Goal: Find specific page/section: Find specific page/section

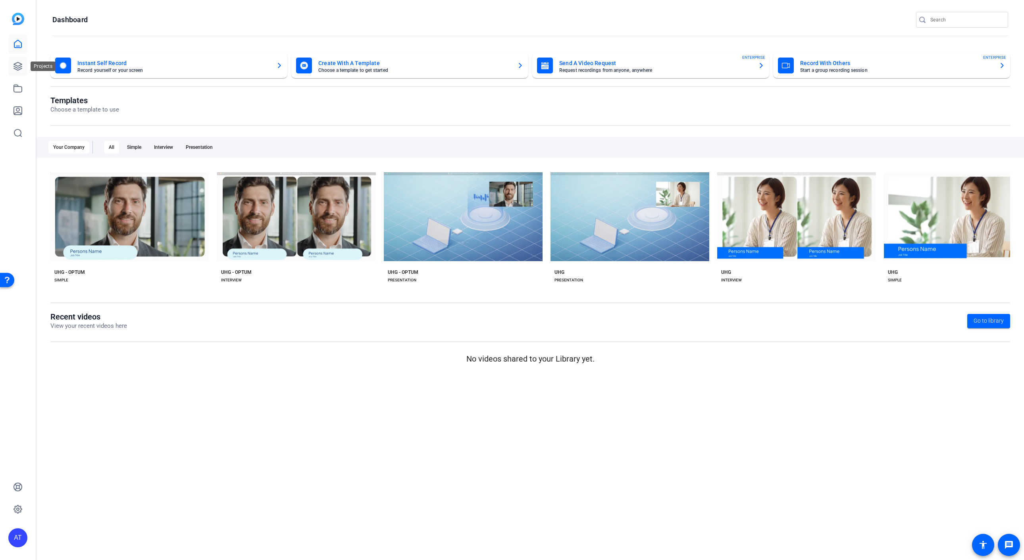
click at [10, 69] on link at bounding box center [17, 66] width 19 height 19
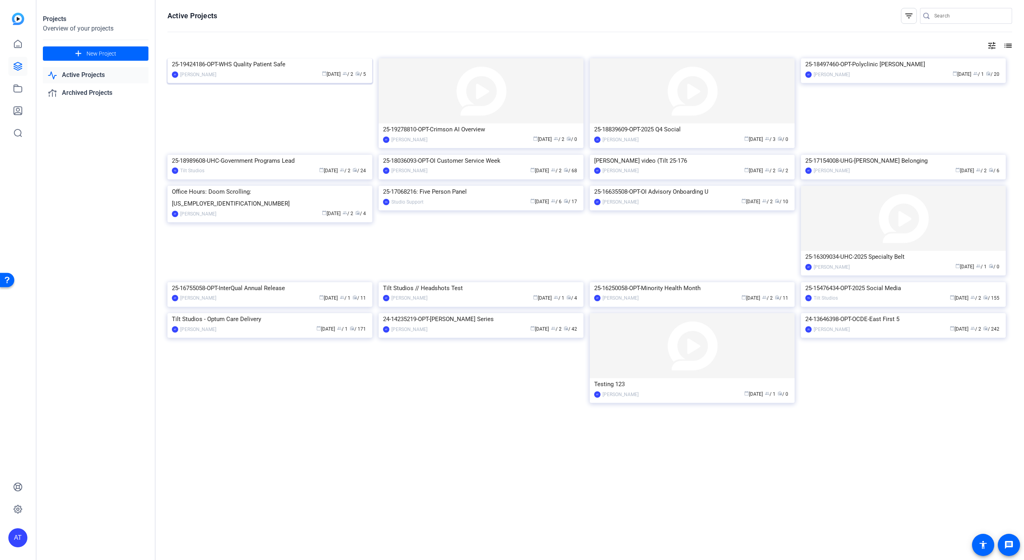
click at [277, 70] on div "25-19424186-OPT-WHS Quality Patient Safe" at bounding box center [270, 64] width 196 height 12
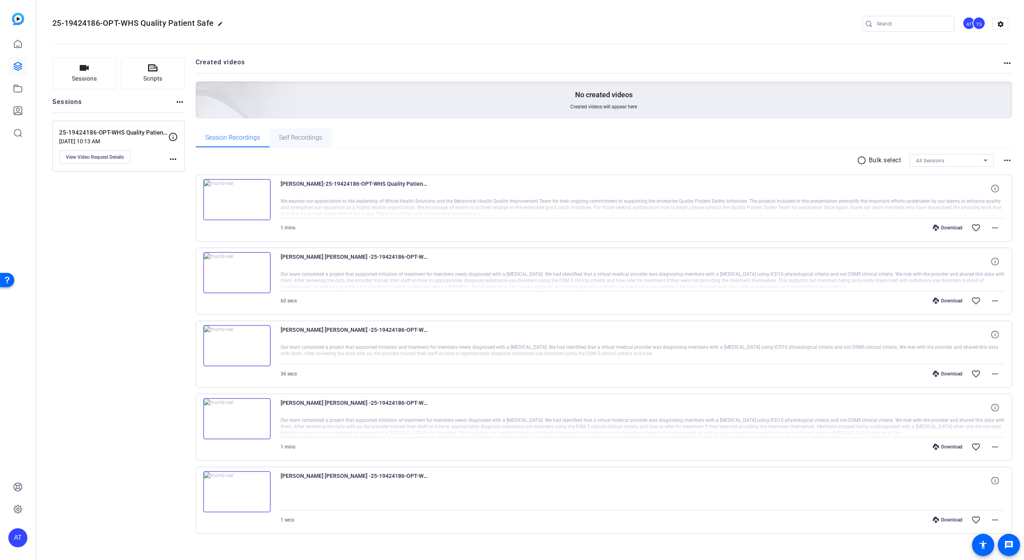
click at [298, 135] on span "Self Recordings" at bounding box center [300, 137] width 43 height 6
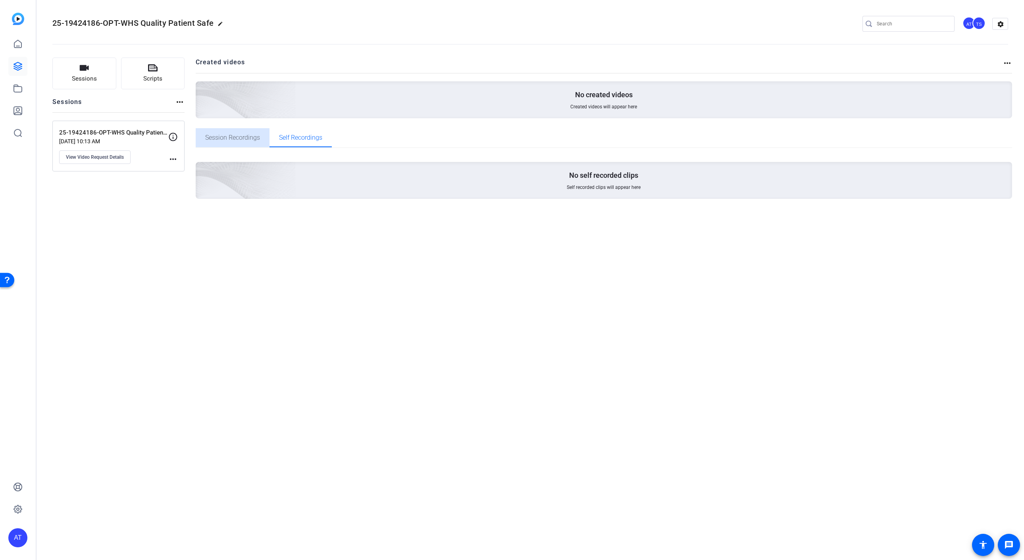
click at [252, 132] on span "Session Recordings" at bounding box center [232, 137] width 55 height 19
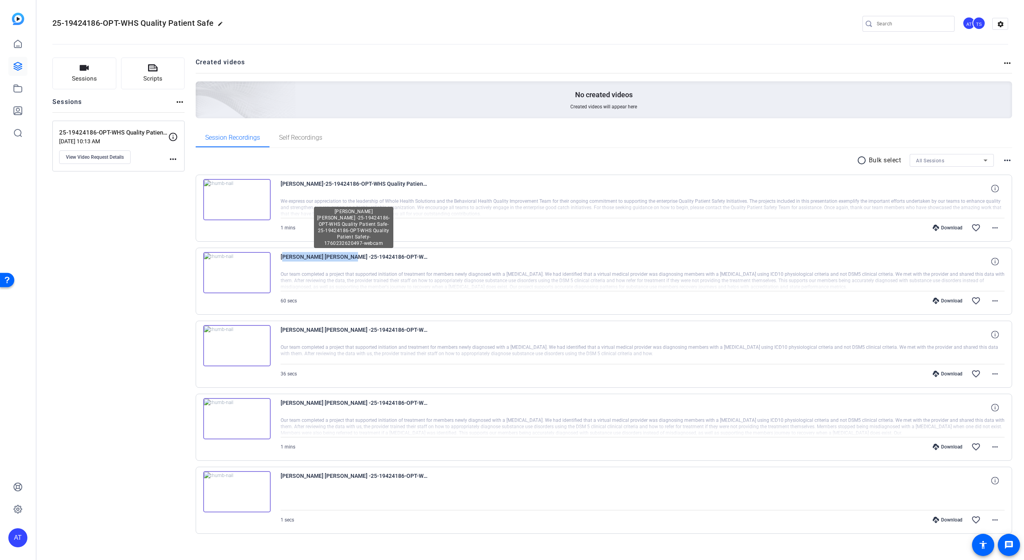
drag, startPoint x: 280, startPoint y: 257, endPoint x: 342, endPoint y: 256, distance: 61.1
click at [342, 256] on span "[PERSON_NAME] [PERSON_NAME] -25-19424186-OPT-WHS Quality Patient Safe-25-194241…" at bounding box center [353, 261] width 147 height 19
copy span "[PERSON_NAME] [PERSON_NAME]"
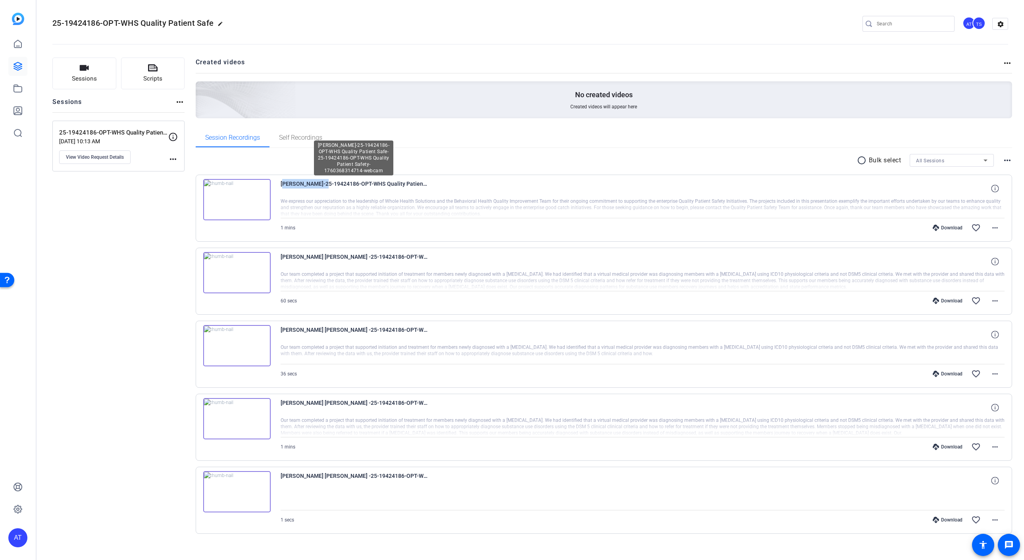
drag, startPoint x: 281, startPoint y: 182, endPoint x: 322, endPoint y: 184, distance: 41.3
click at [322, 184] on span "[PERSON_NAME]-25-19424186-OPT-WHS Quality Patient Safe-25-19424186-OPT-WHS Qual…" at bounding box center [353, 188] width 147 height 19
copy span "[PERSON_NAME]"
click at [368, 180] on span "[PERSON_NAME]-25-19424186-OPT-WHS Quality Patient Safe-25-19424186-OPT-WHS Qual…" at bounding box center [353, 188] width 147 height 19
